Goal: Check status: Check status

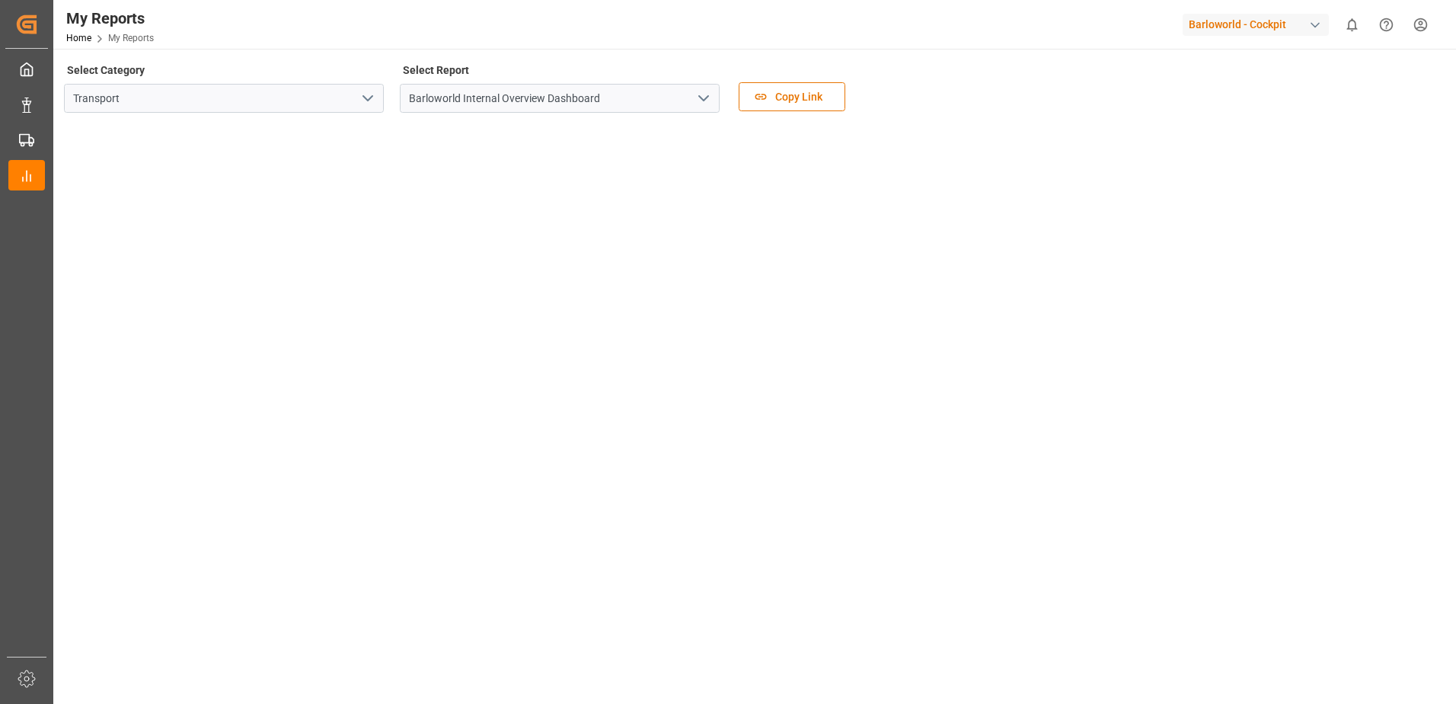
click at [710, 94] on icon "open menu" at bounding box center [703, 98] width 18 height 18
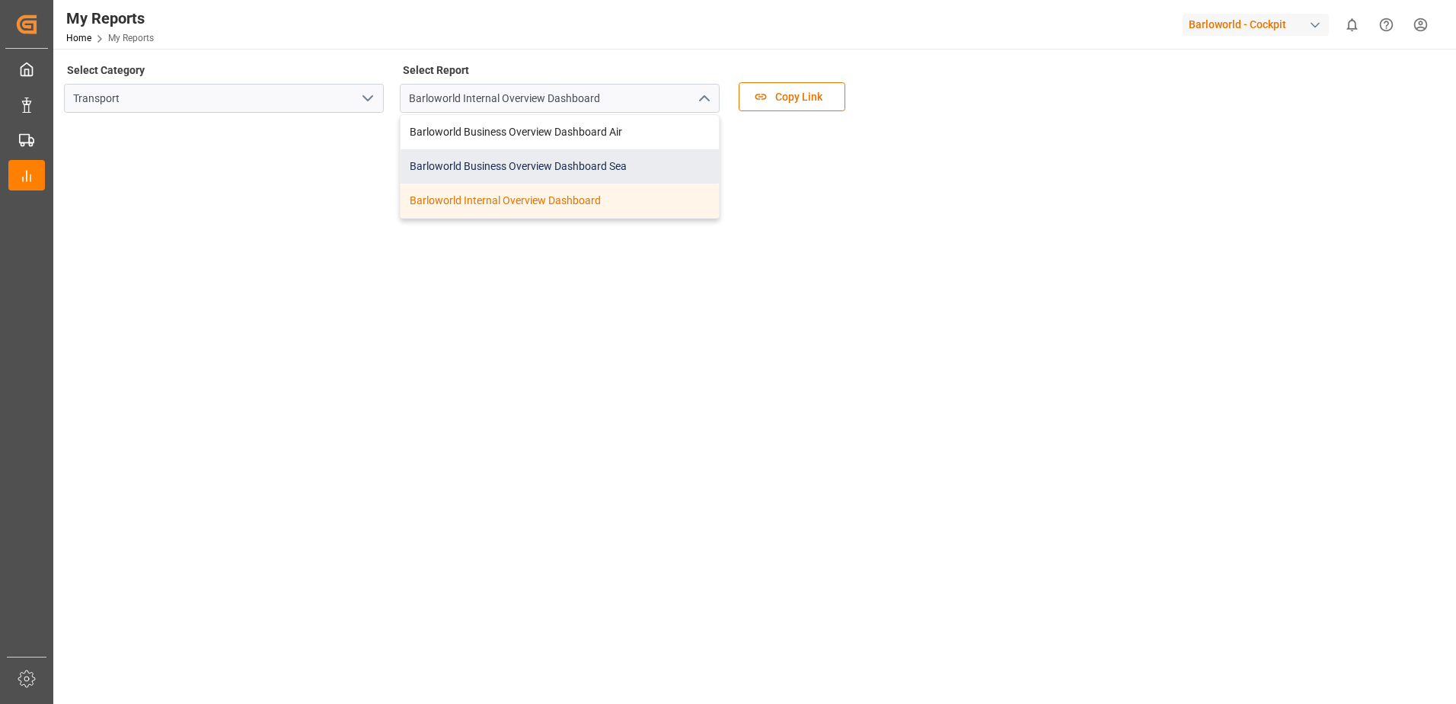
click at [522, 167] on div "Barloworld Business Overview Dashboard Sea" at bounding box center [560, 166] width 318 height 34
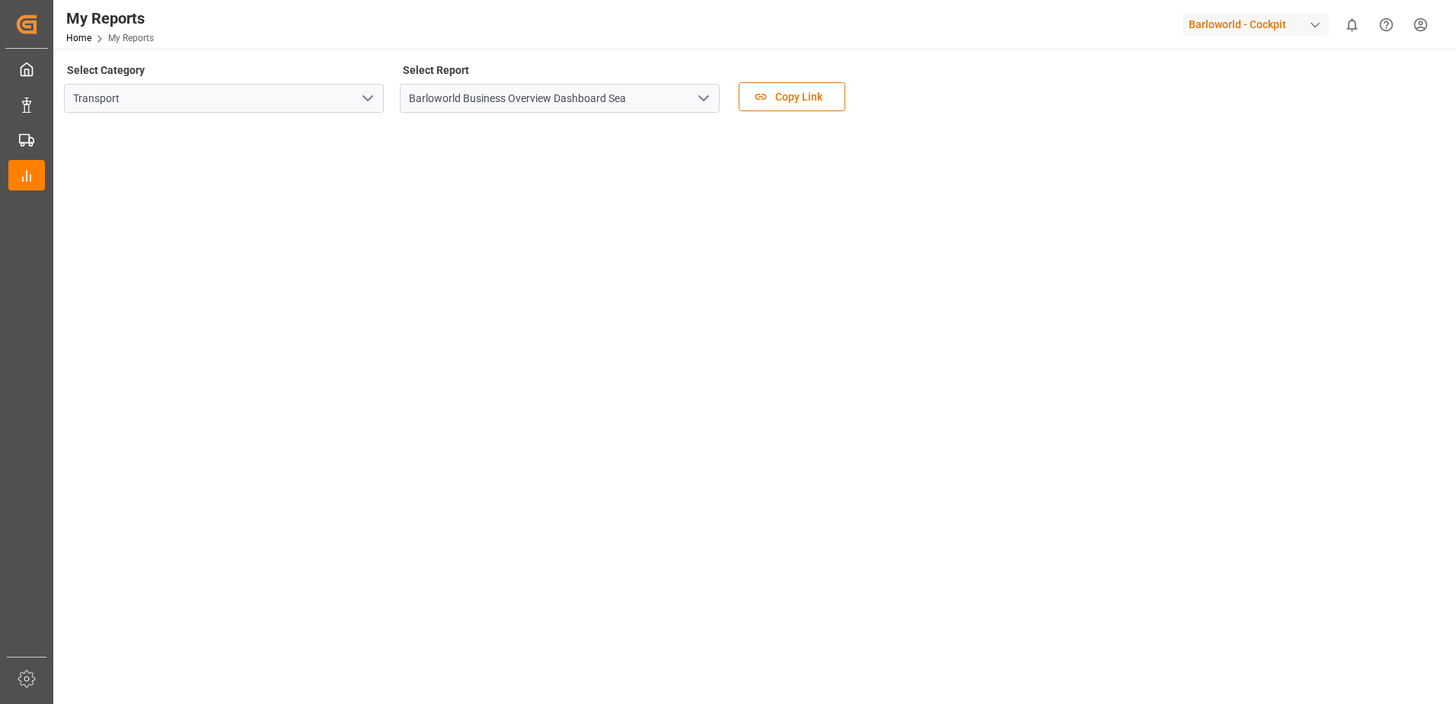
click at [695, 94] on icon "open menu" at bounding box center [703, 98] width 18 height 18
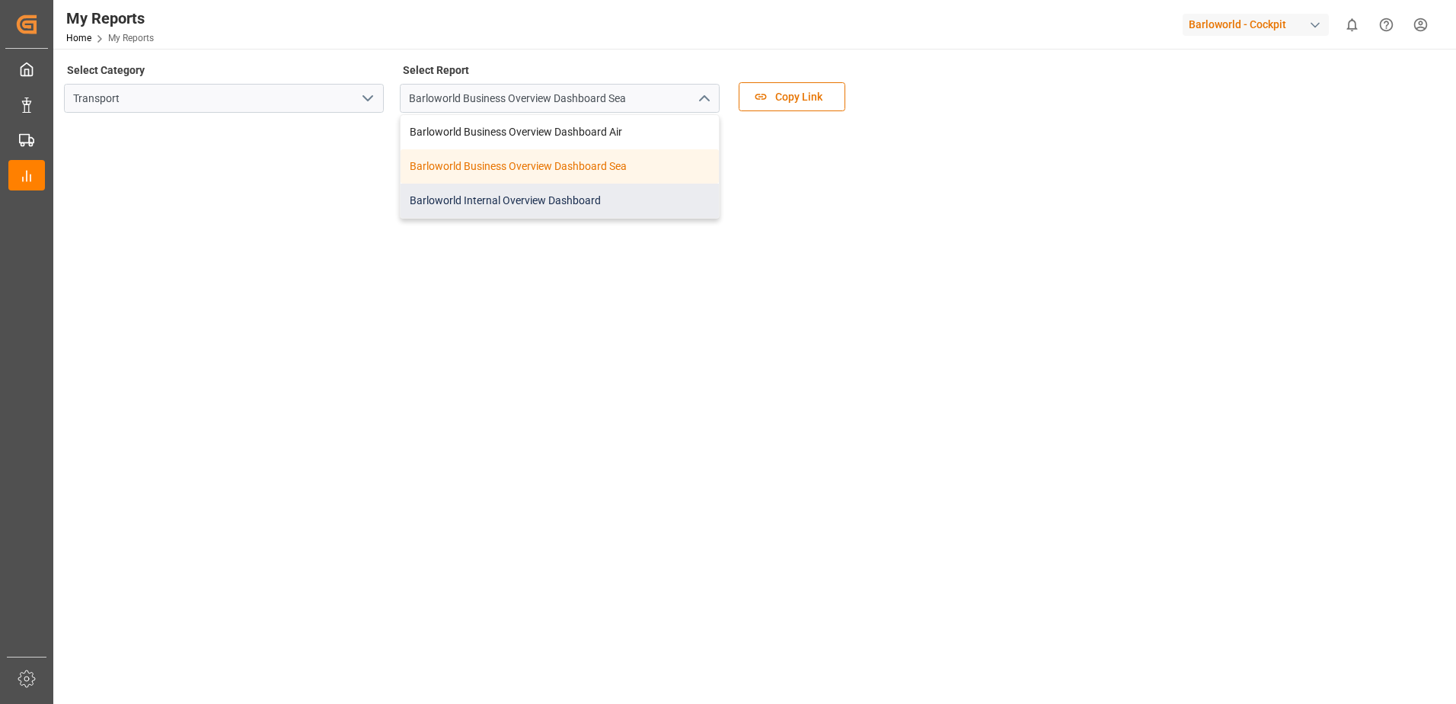
click at [516, 196] on div "Barloworld Internal Overview Dashboard" at bounding box center [560, 201] width 318 height 34
